Goal: Task Accomplishment & Management: Use online tool/utility

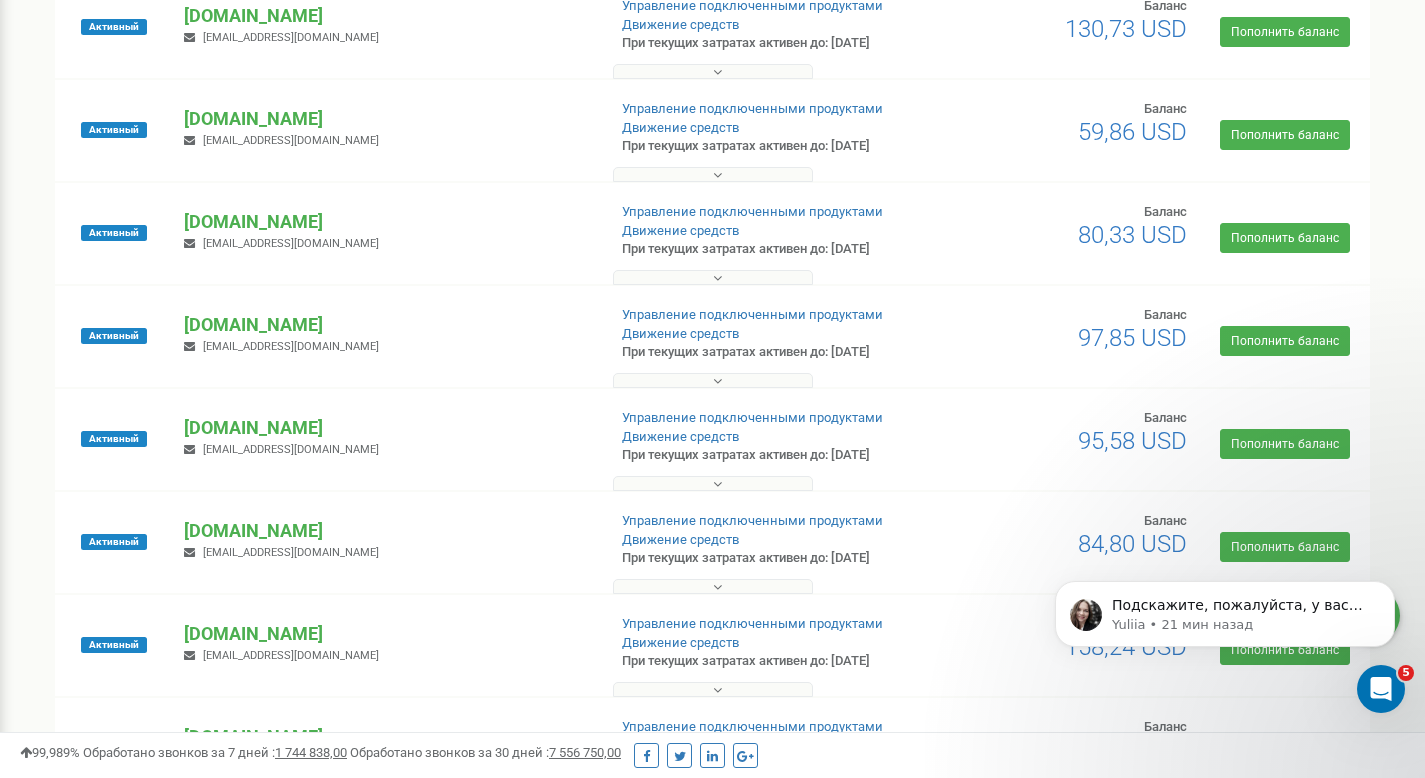
scroll to position [687, 0]
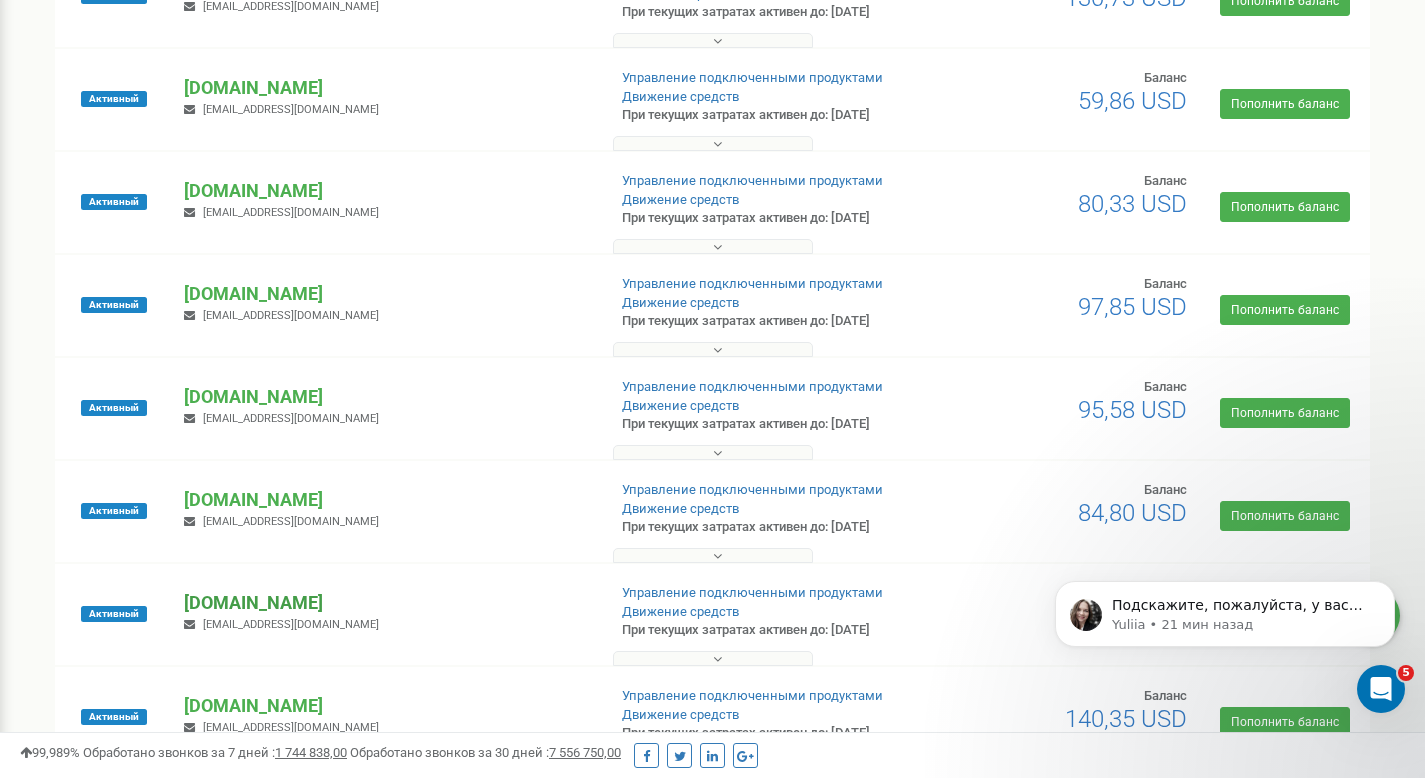
click at [254, 614] on p "[DOMAIN_NAME]" at bounding box center [386, 603] width 405 height 26
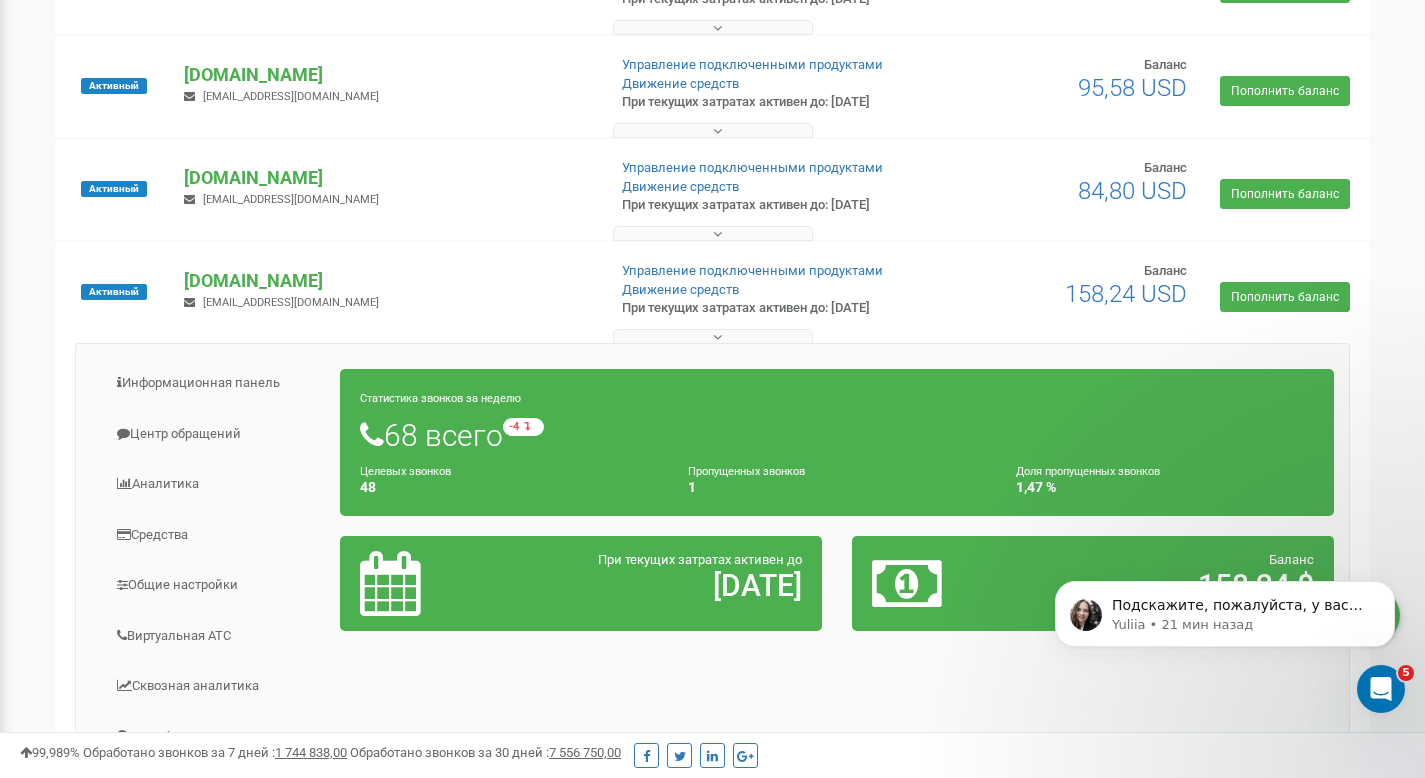
scroll to position [1041, 0]
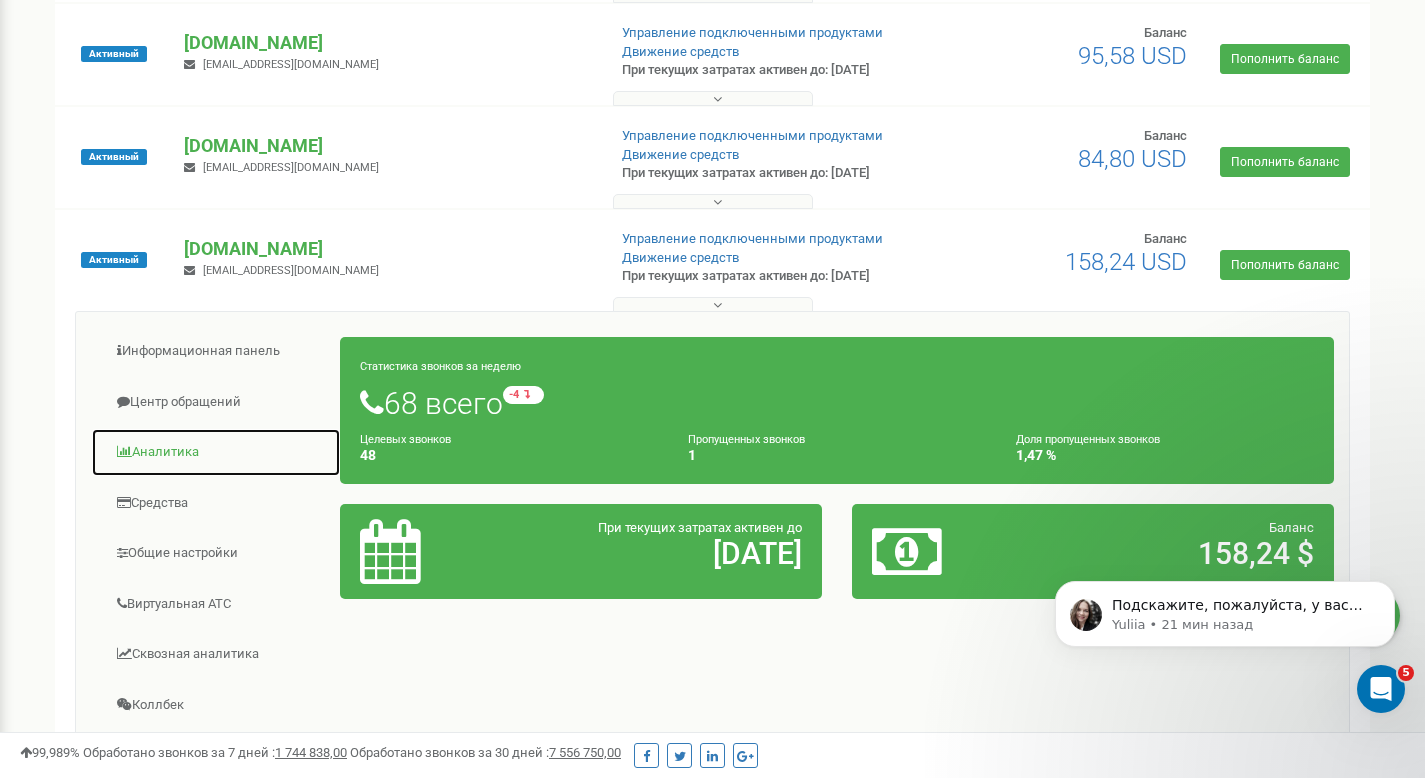
click at [175, 452] on link "Аналитика" at bounding box center [216, 452] width 250 height 49
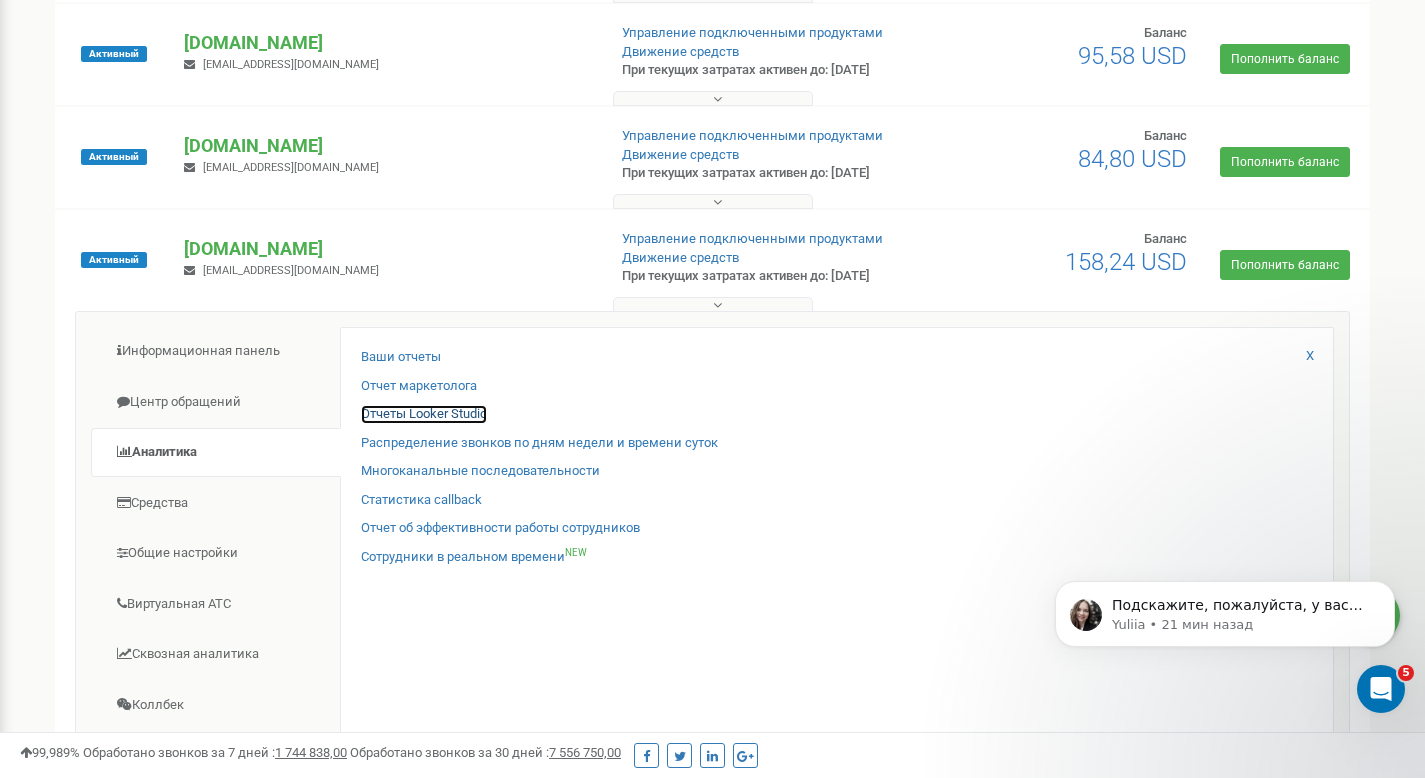
click at [376, 418] on link "Отчеты Looker Studio" at bounding box center [424, 414] width 126 height 19
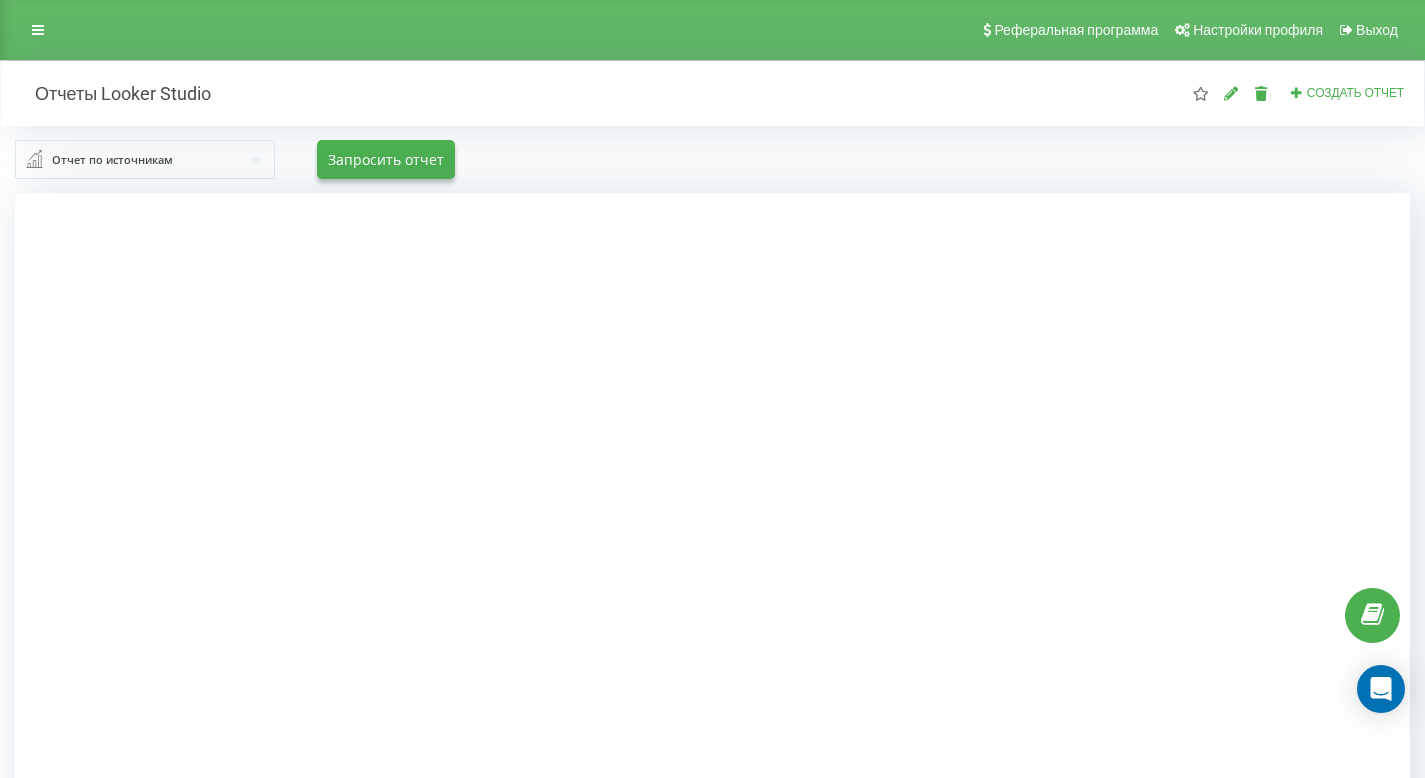
click at [39, 11] on div "Реферальная программа Настройки профиля Выход" at bounding box center [712, 30] width 1425 height 60
click at [48, 48] on div "Реферальная программа Настройки профиля Выход" at bounding box center [712, 30] width 1425 height 60
click at [46, 43] on div "Реферальная программа Настройки профиля Выход" at bounding box center [712, 30] width 1425 height 60
click at [38, 30] on icon at bounding box center [38, 30] width 12 height 14
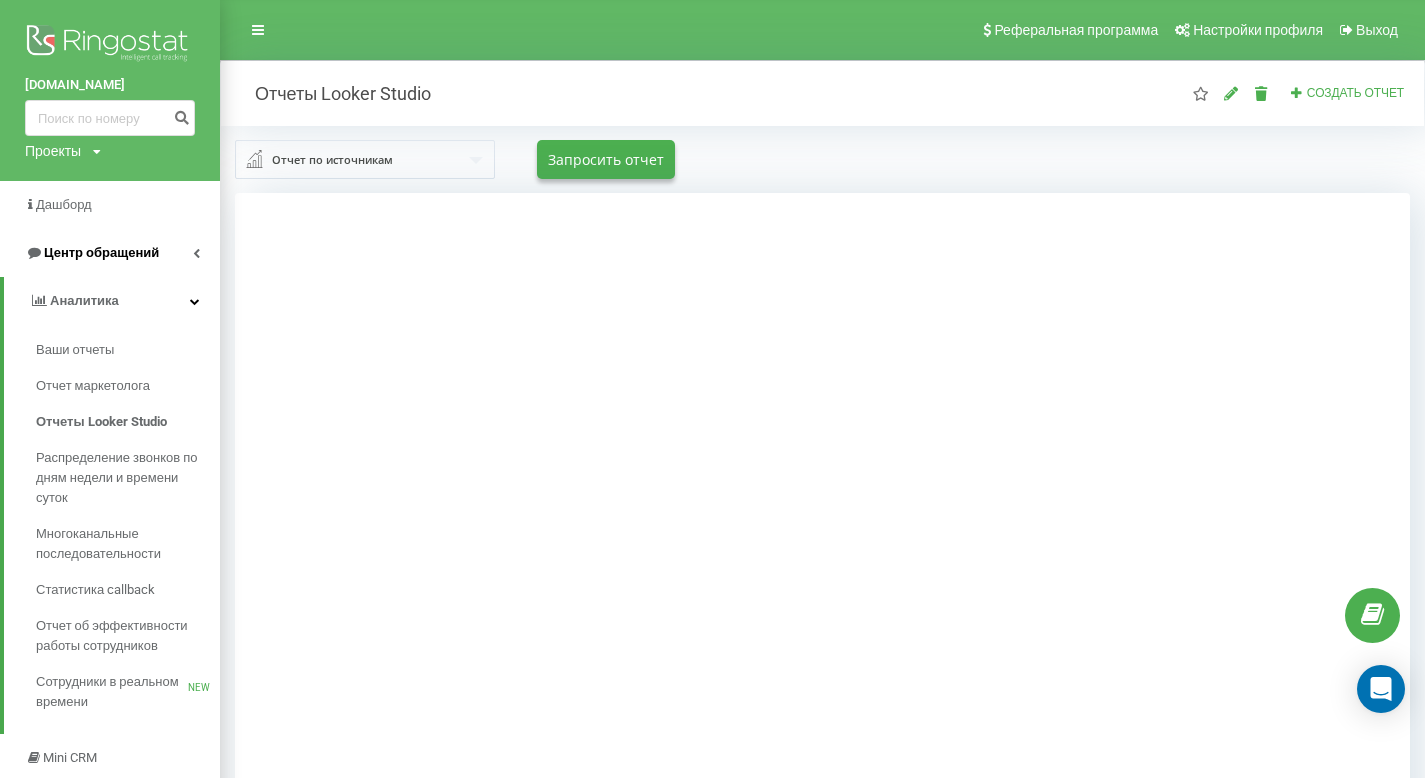
click at [129, 246] on span "Центр обращений" at bounding box center [101, 252] width 115 height 15
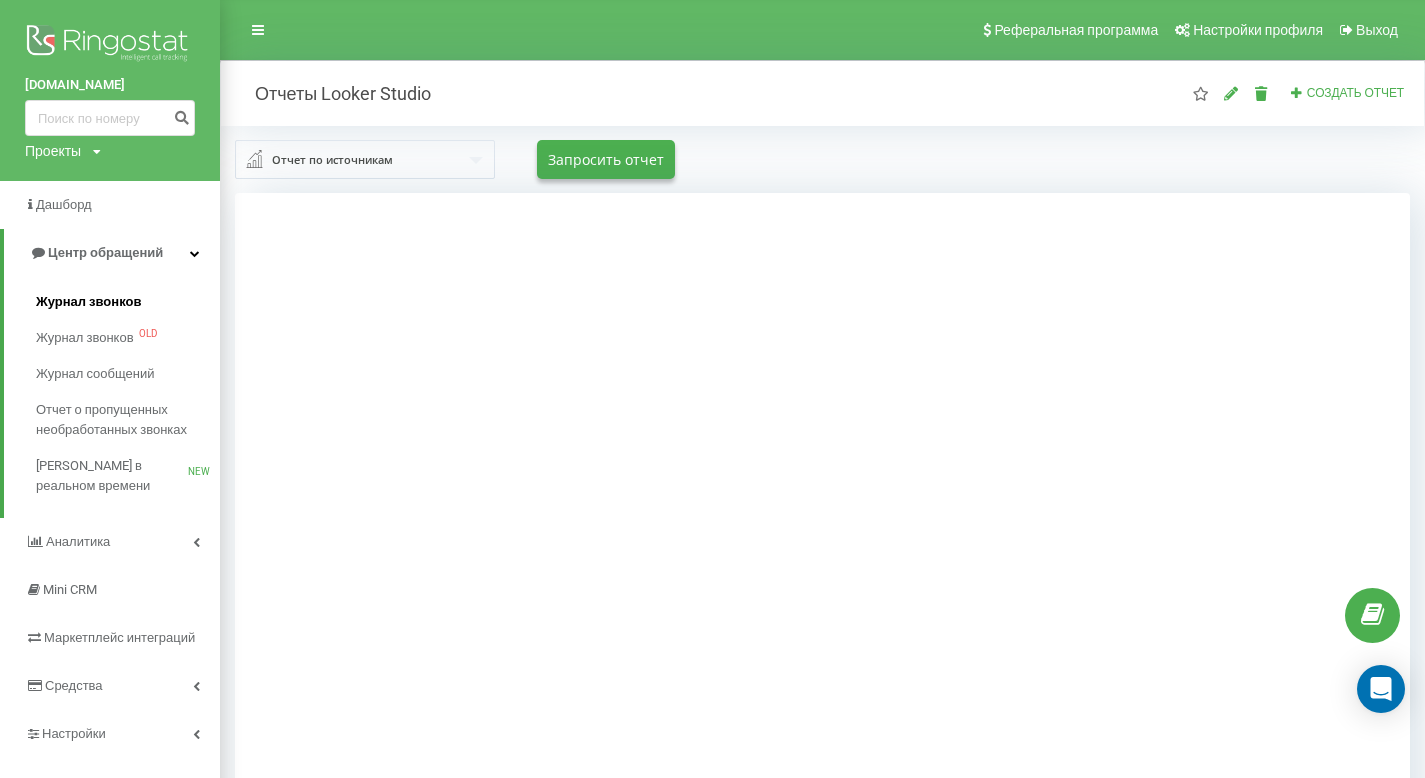
click at [125, 301] on span "Журнал звонков" at bounding box center [88, 302] width 105 height 20
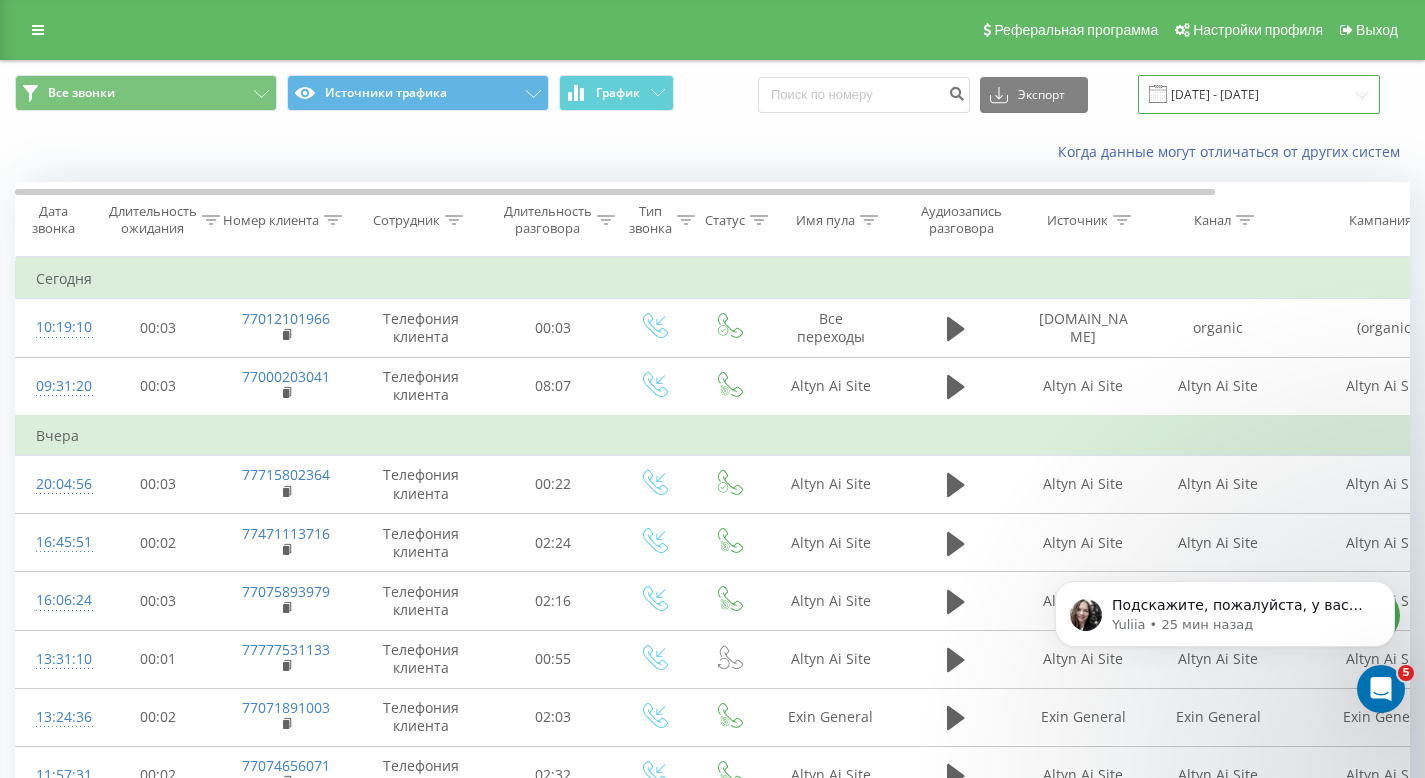
click at [1228, 97] on input "20.07.2025 - 20.08.2025" at bounding box center [1259, 94] width 242 height 39
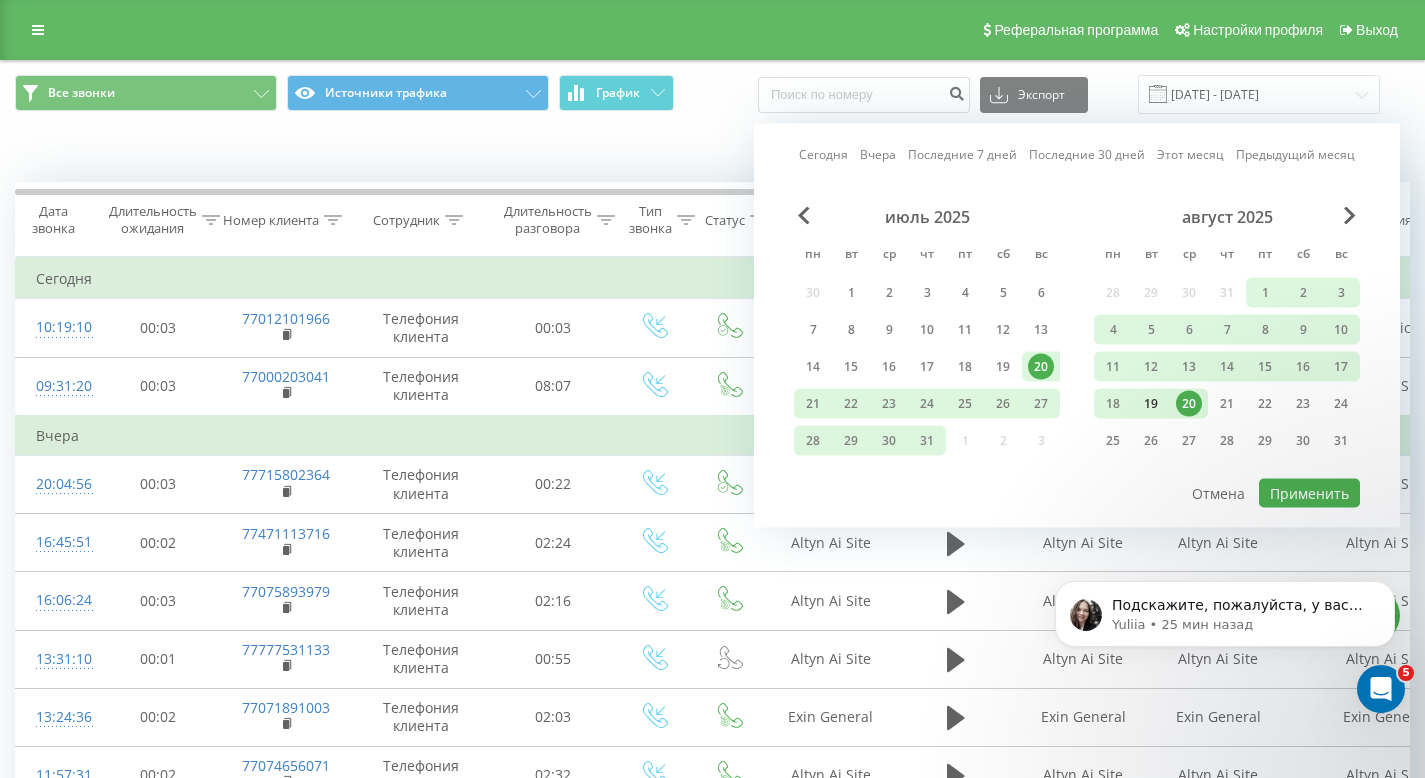
click at [1168, 413] on div "19" at bounding box center [1151, 404] width 38 height 30
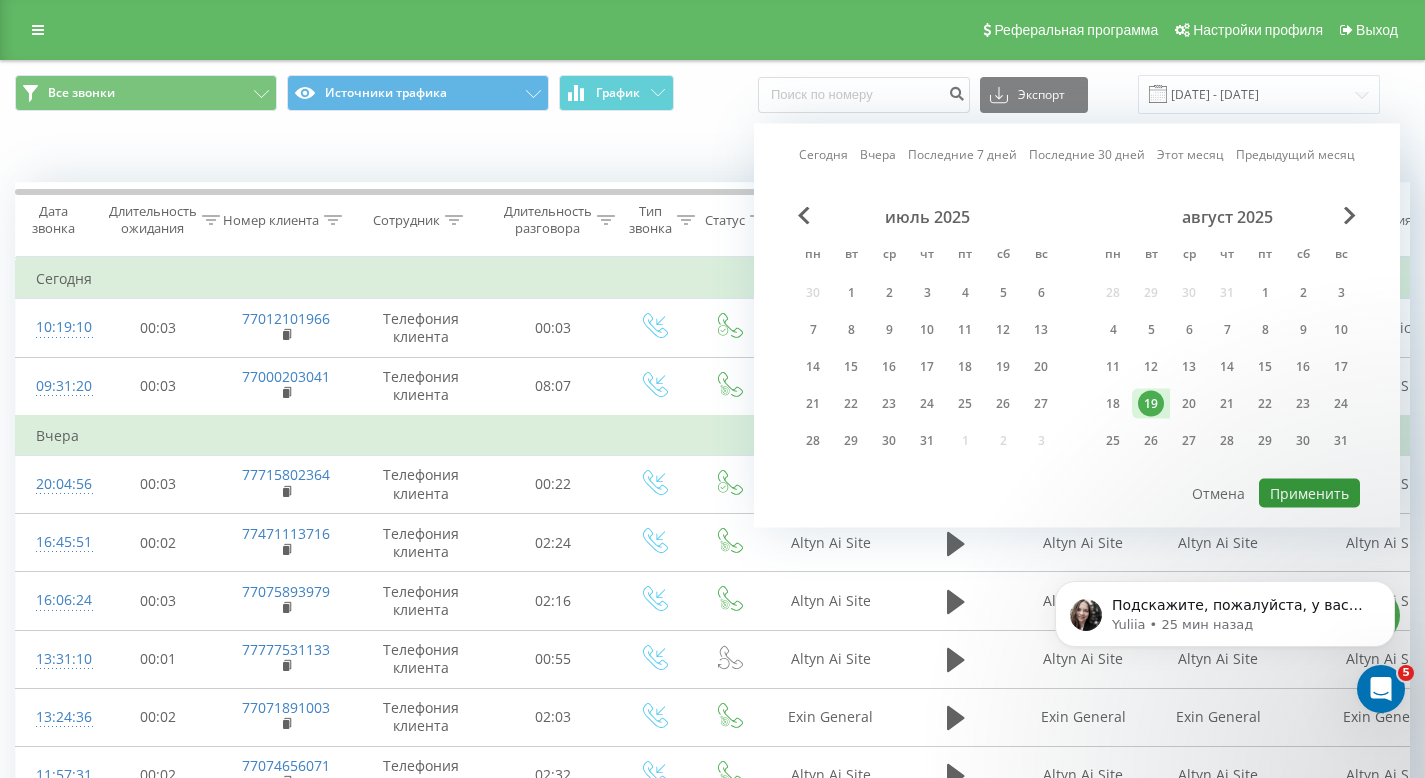
click at [1330, 496] on button "Применить" at bounding box center [1309, 493] width 101 height 29
type input "19.08.2025 - 19.08.2025"
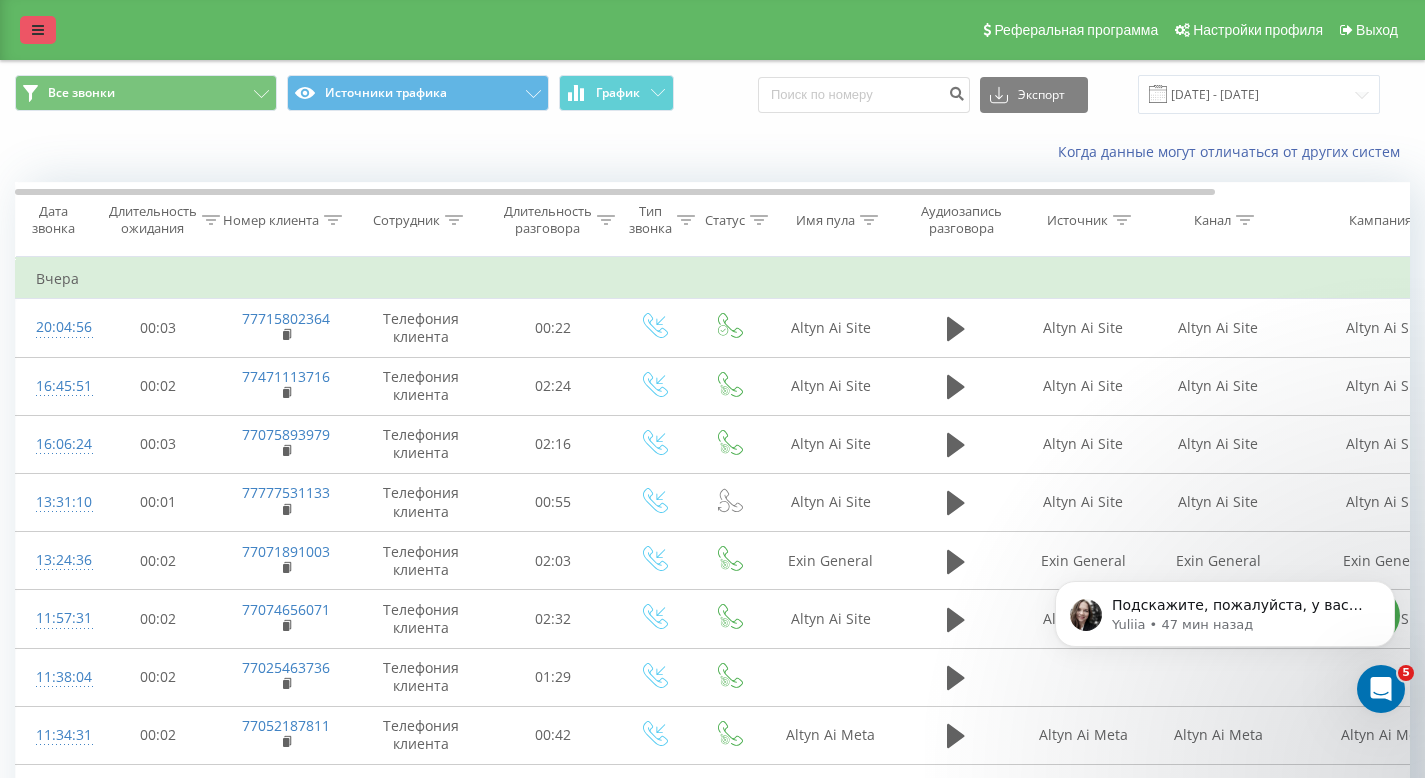
click at [33, 41] on link at bounding box center [38, 30] width 36 height 28
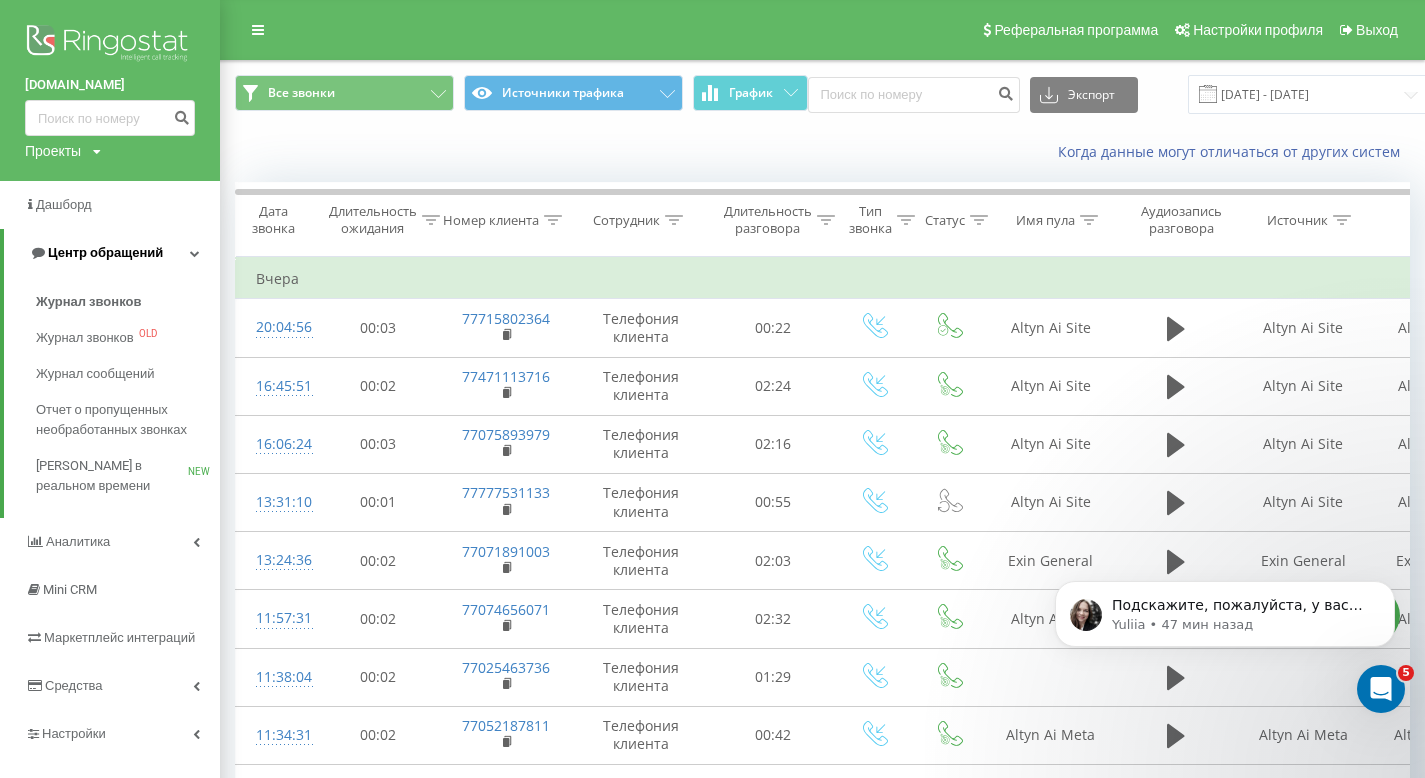
click at [145, 260] on span "Центр обращений" at bounding box center [105, 252] width 115 height 15
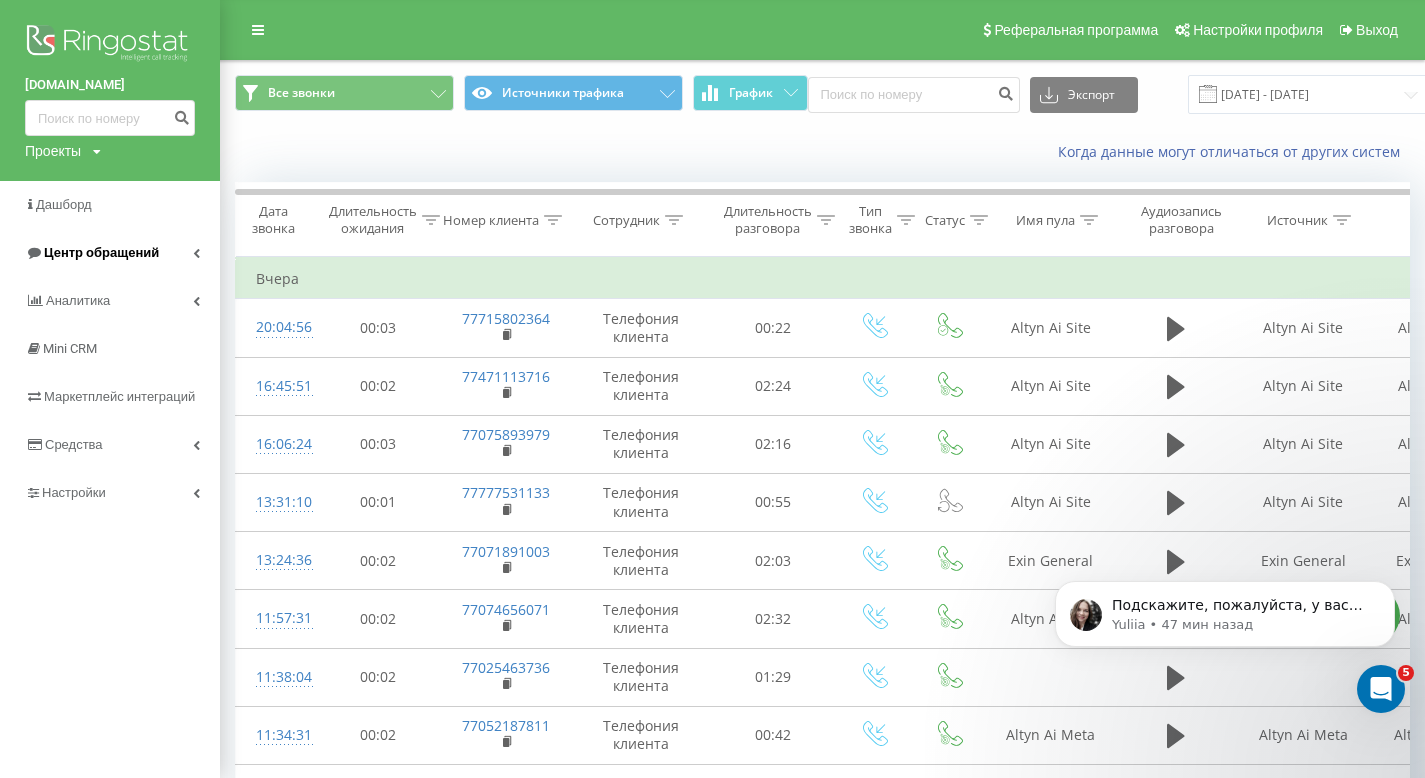
click at [145, 255] on span "Центр обращений" at bounding box center [101, 252] width 115 height 15
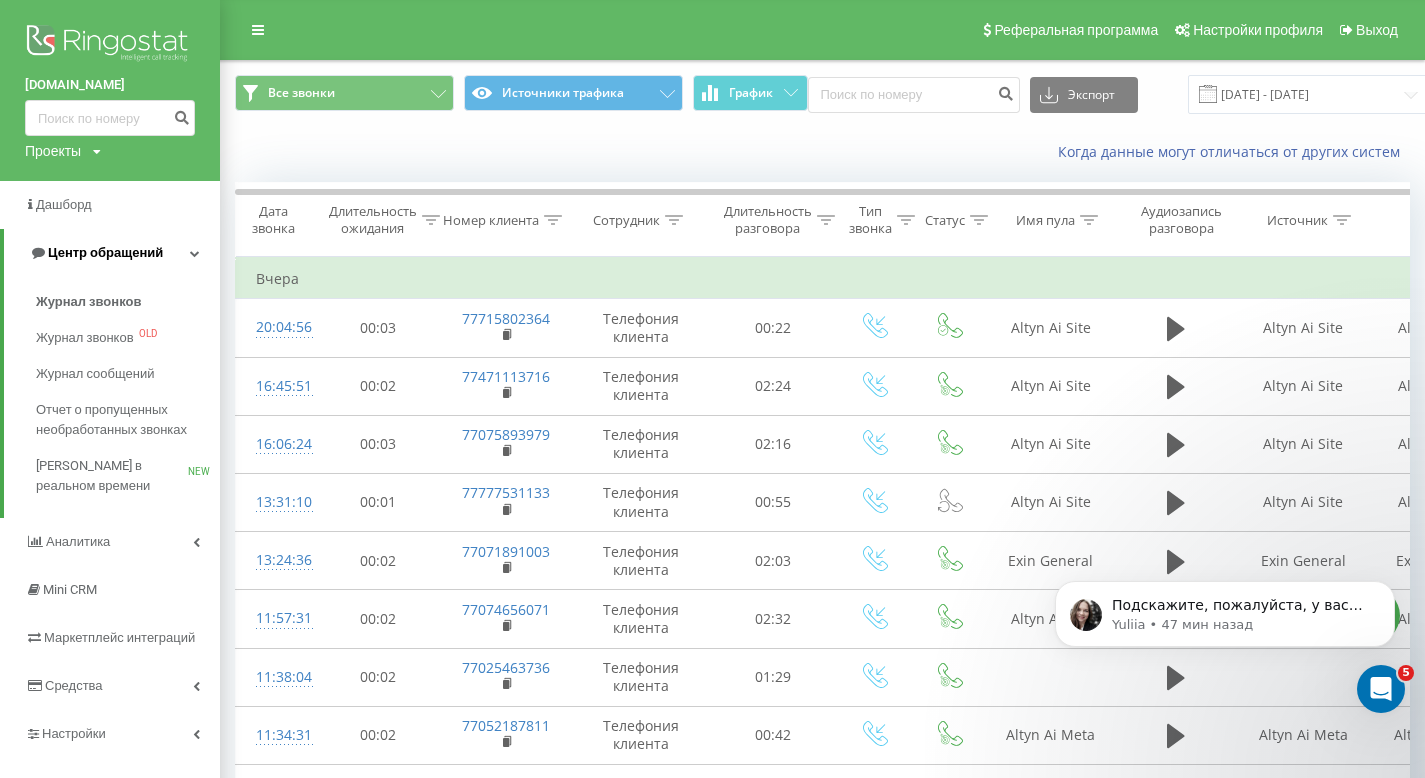
click at [145, 255] on span "Центр обращений" at bounding box center [105, 252] width 115 height 15
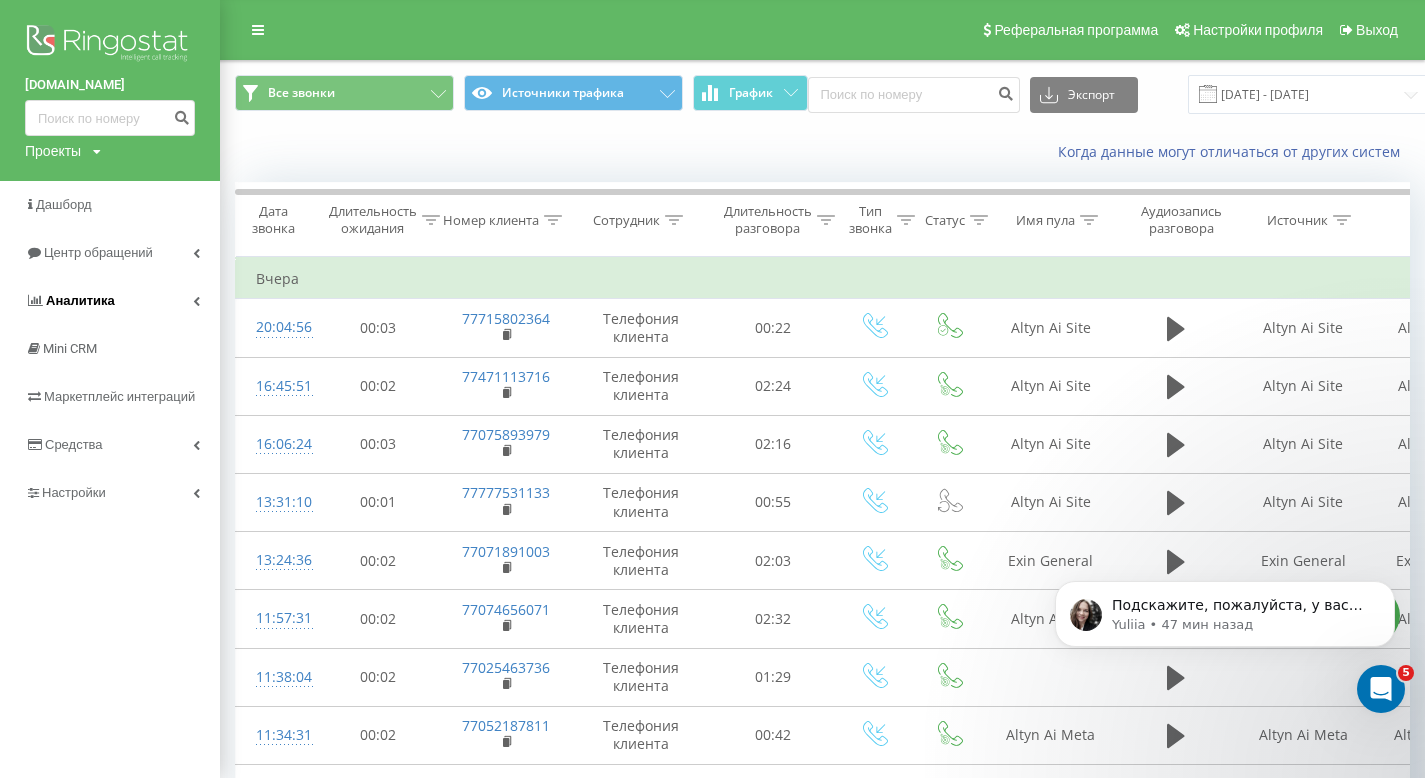
click at [137, 300] on link "Аналитика" at bounding box center [110, 301] width 220 height 48
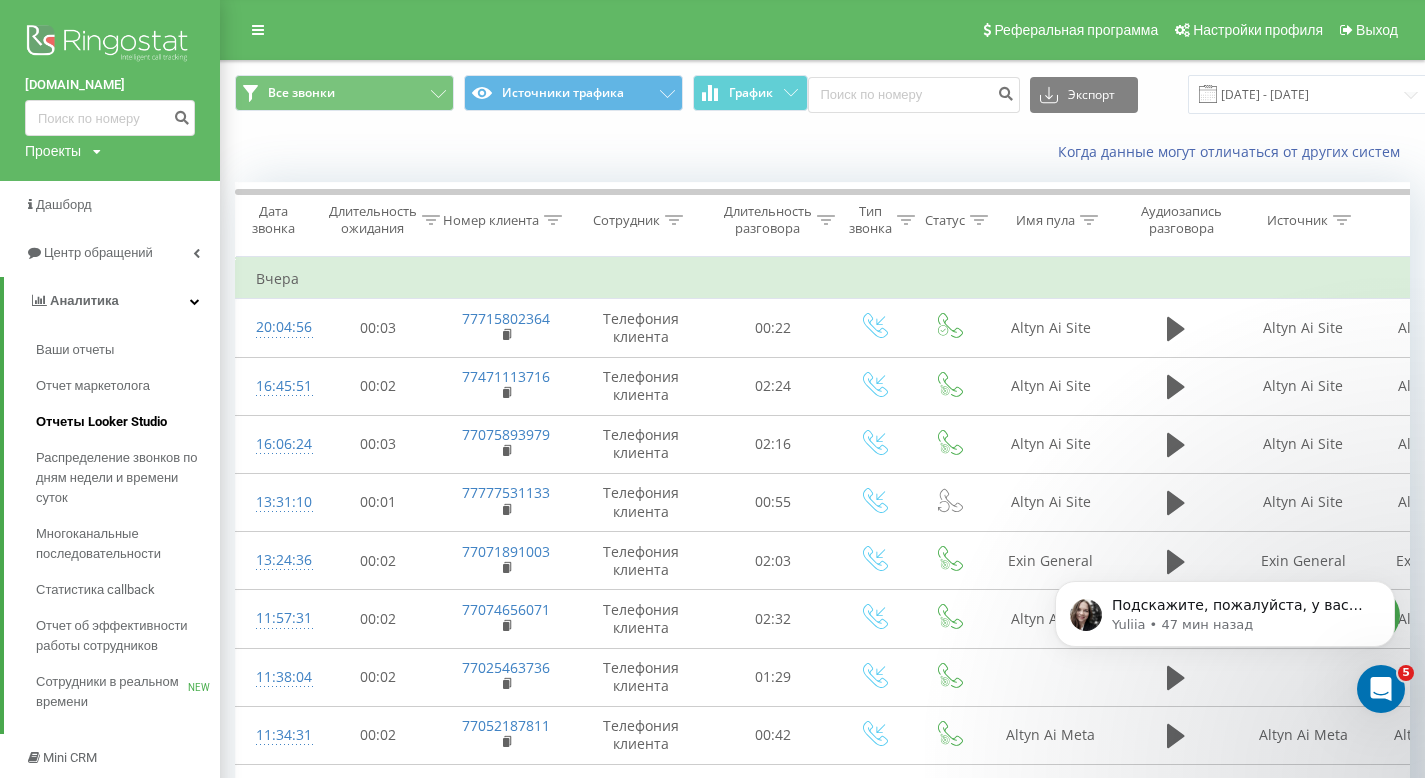
click at [132, 412] on span "Отчеты Looker Studio" at bounding box center [101, 422] width 131 height 20
